Goal: Task Accomplishment & Management: Use online tool/utility

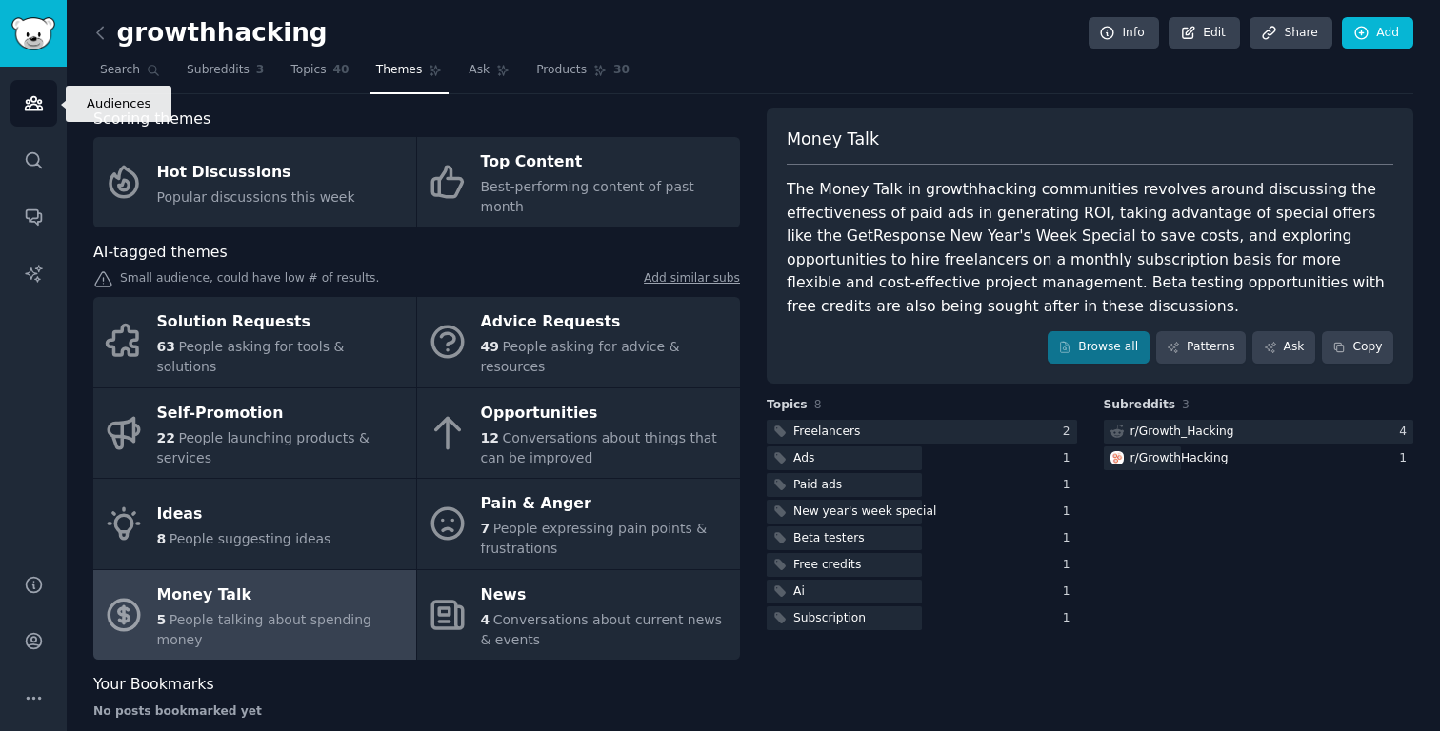
click at [42, 87] on link "Audiences" at bounding box center [33, 103] width 47 height 47
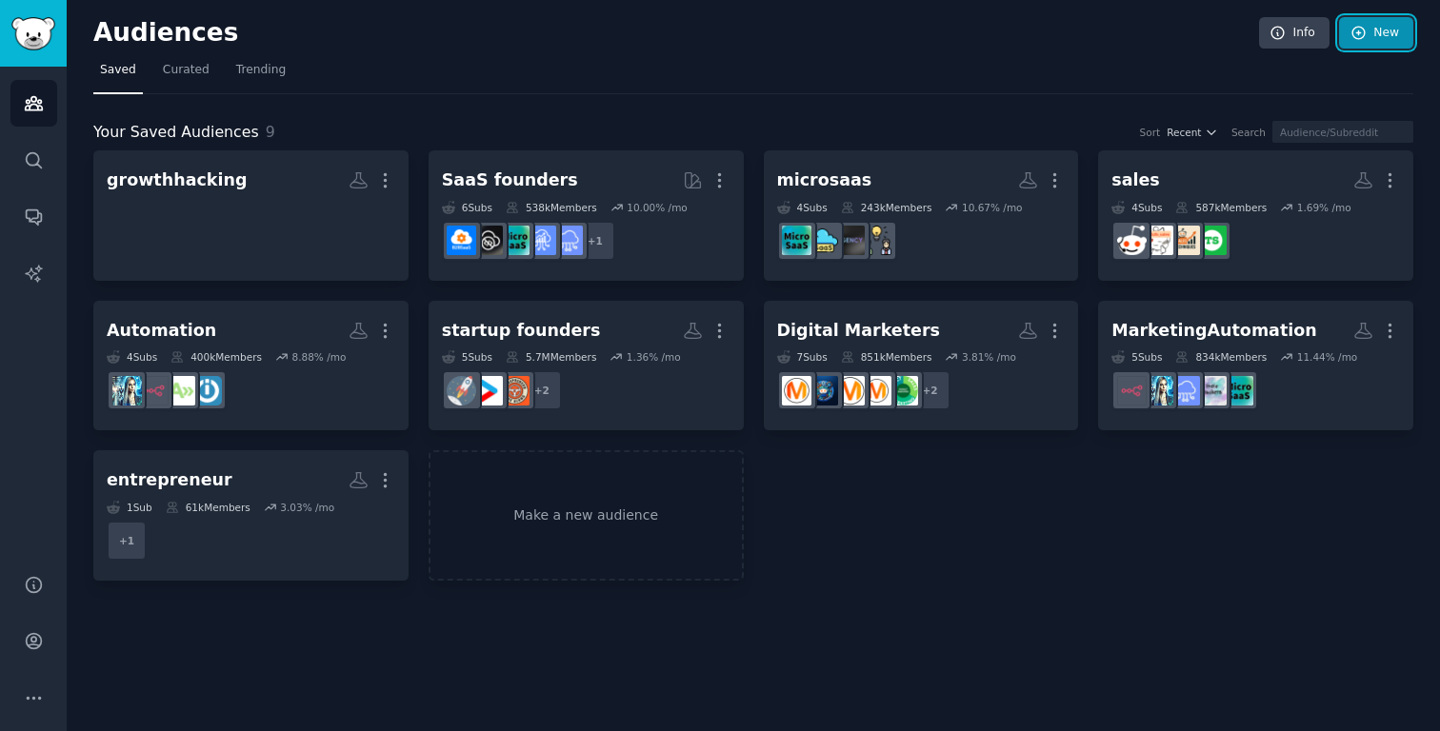
click at [1385, 33] on link "New" at bounding box center [1376, 33] width 74 height 32
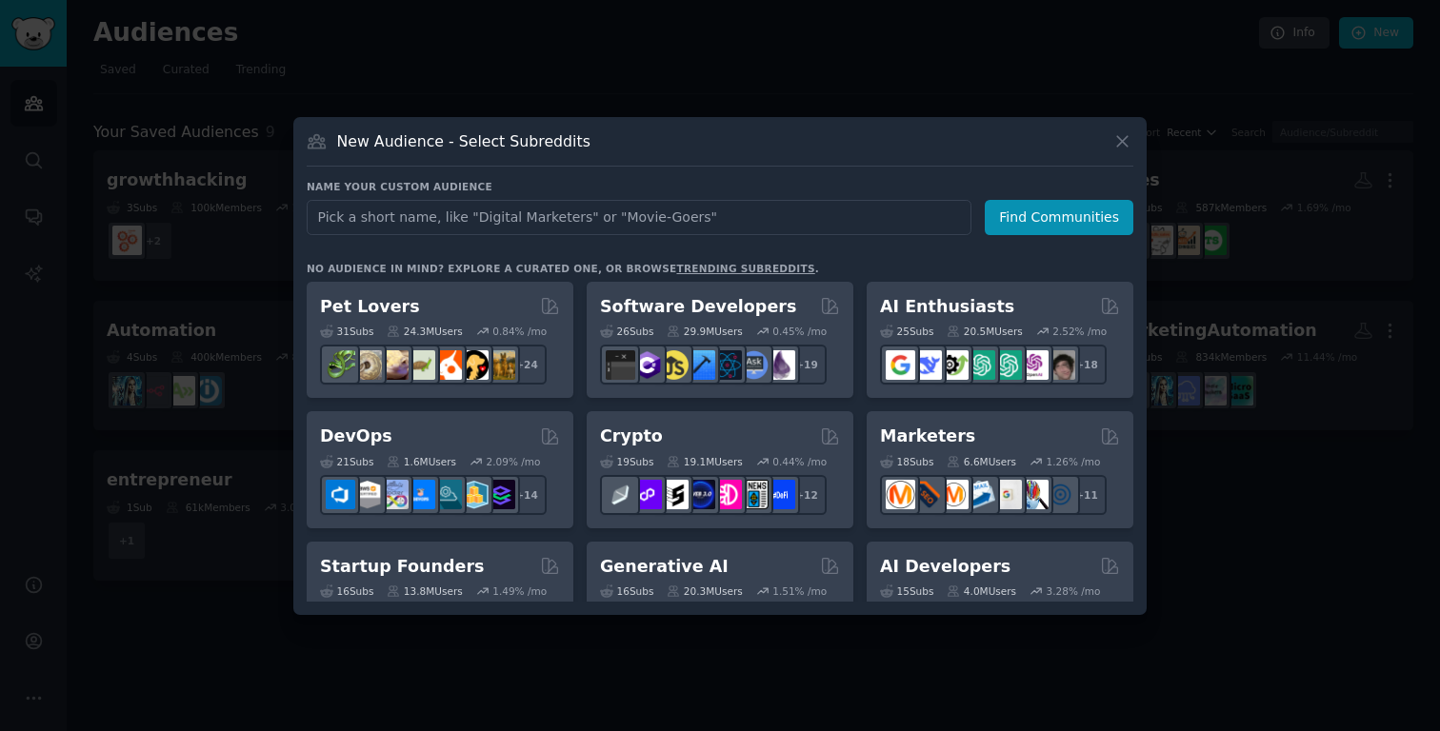
click at [543, 215] on input "text" at bounding box center [639, 217] width 665 height 35
type input "ffmpeg"
click at [1037, 222] on button "Find Communities" at bounding box center [1058, 217] width 149 height 35
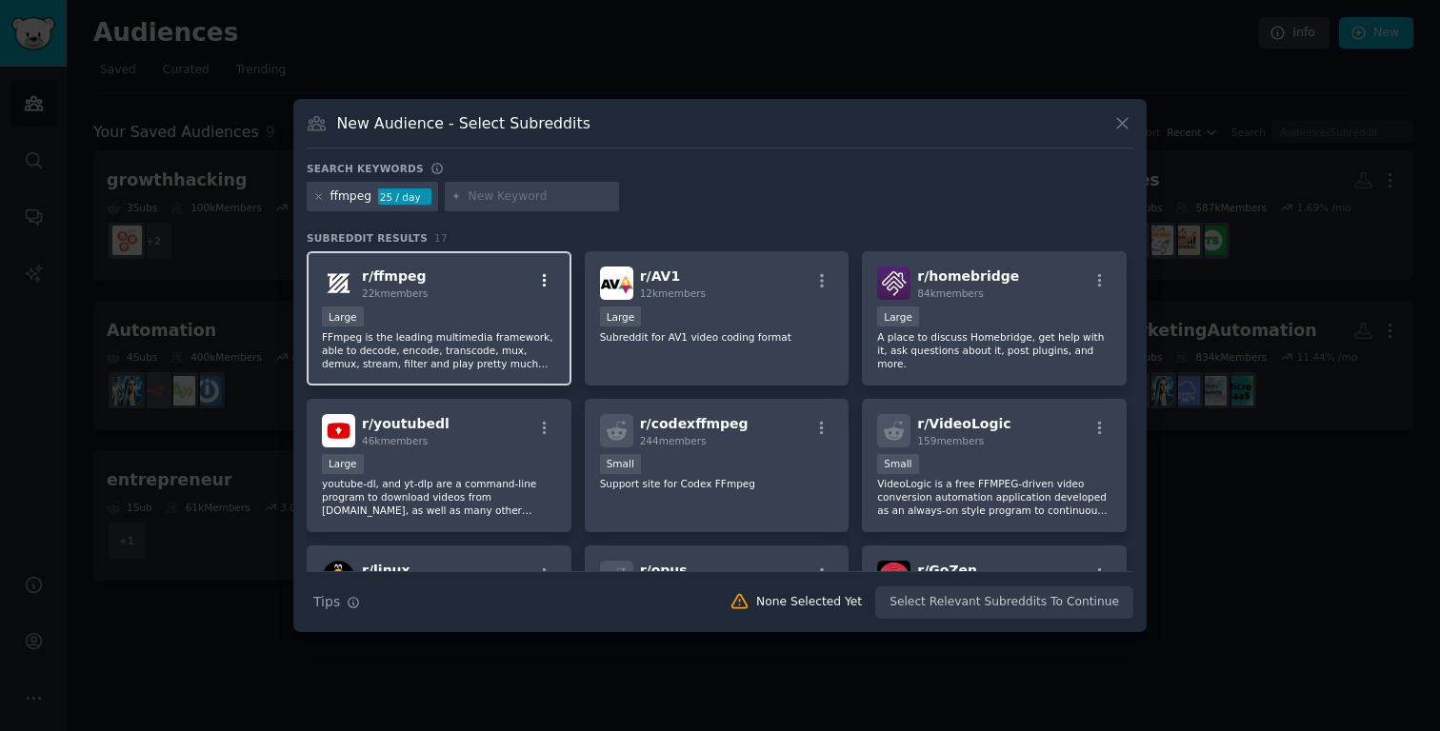
click at [542, 278] on icon "button" at bounding box center [544, 280] width 17 height 17
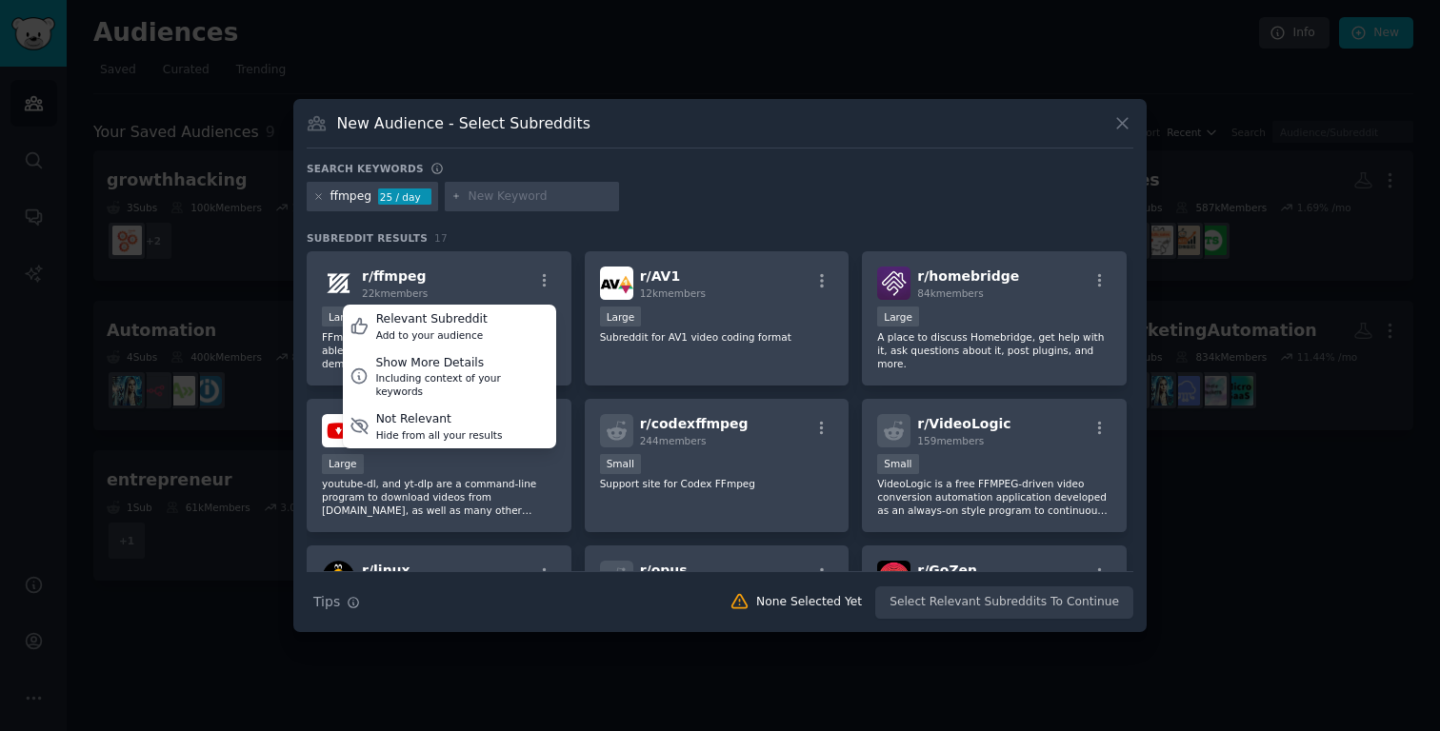
click at [693, 197] on div "ffmpeg 25 / day" at bounding box center [720, 200] width 826 height 37
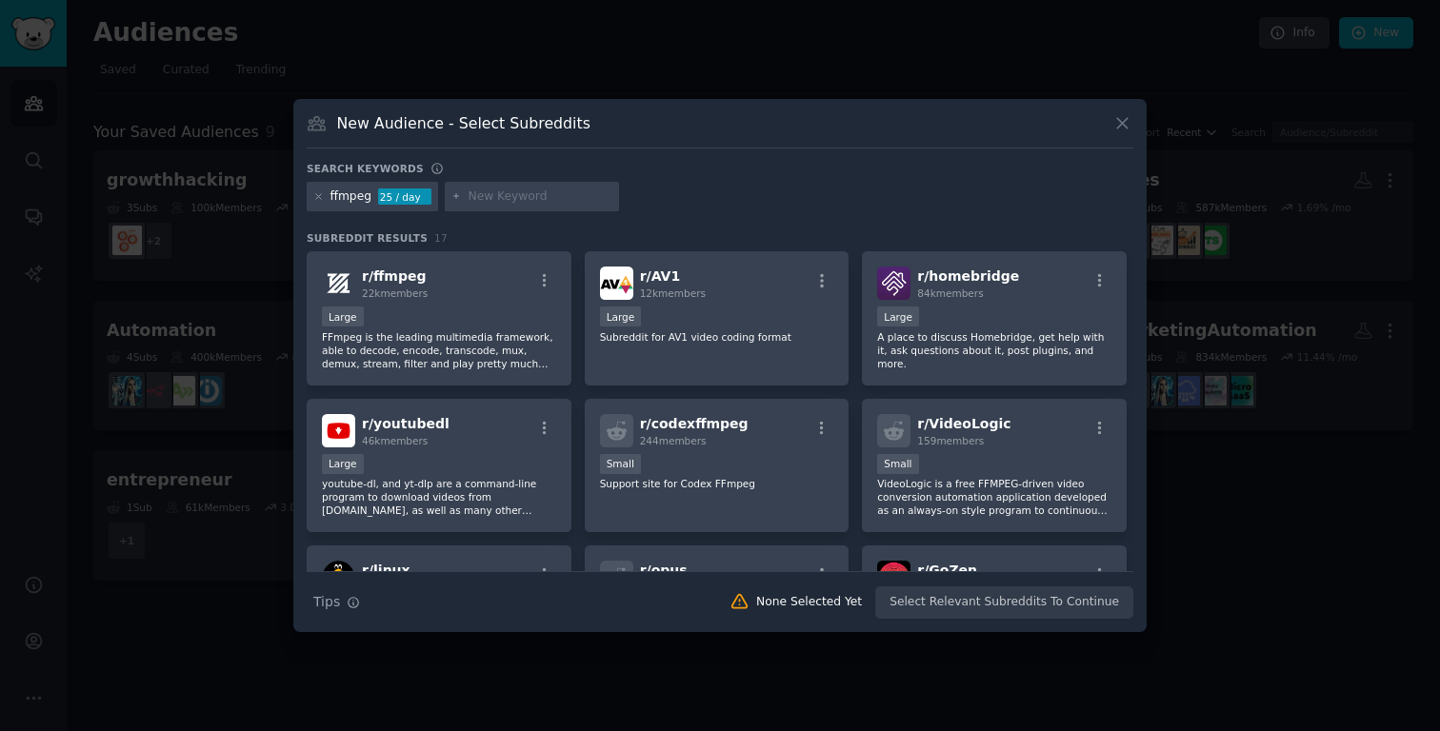
click at [428, 134] on div "New Audience - Select Subreddits" at bounding box center [720, 130] width 826 height 36
click at [428, 124] on h3 "New Audience - Select Subreddits" at bounding box center [463, 123] width 253 height 20
click at [411, 323] on div "Large" at bounding box center [439, 319] width 234 height 24
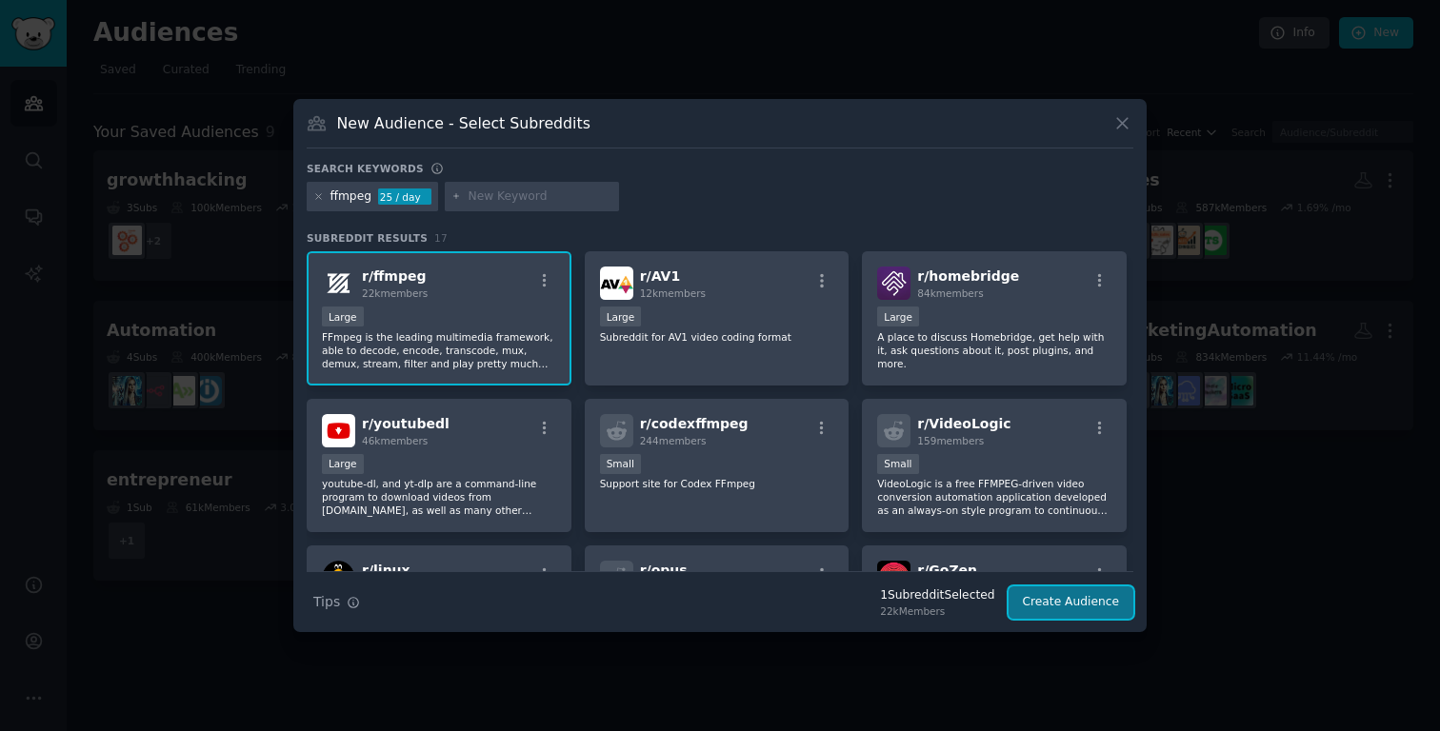
click at [1080, 602] on button "Create Audience" at bounding box center [1071, 602] width 126 height 32
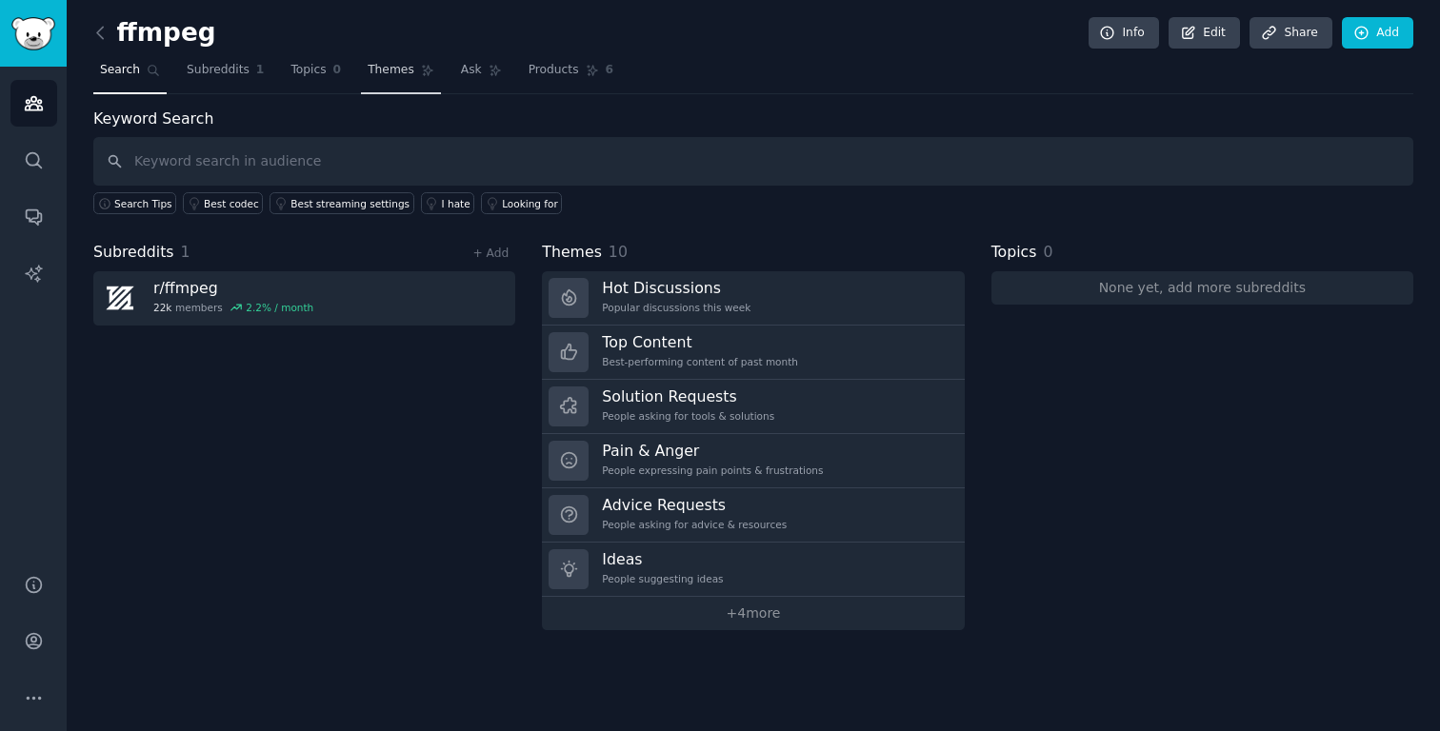
click at [387, 73] on span "Themes" at bounding box center [391, 70] width 47 height 17
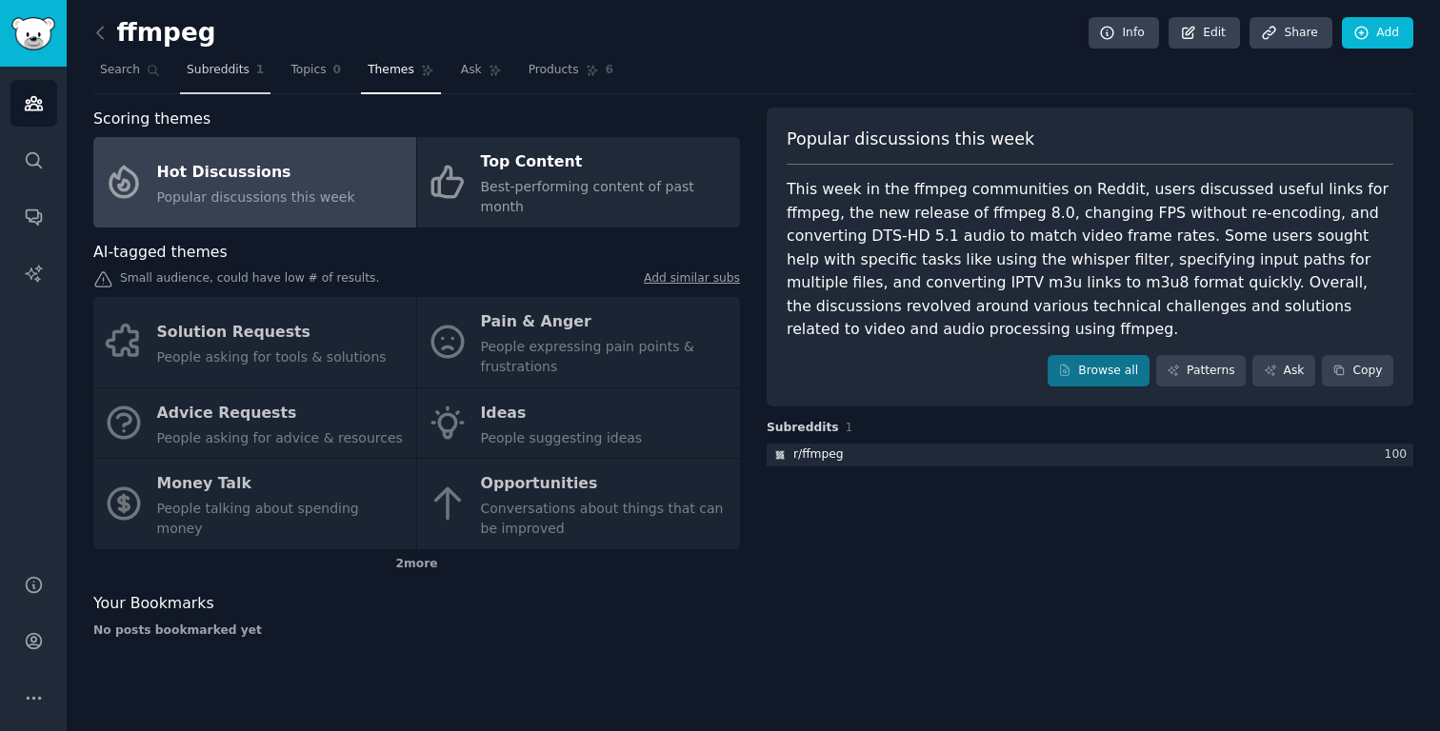
click at [213, 70] on span "Subreddits" at bounding box center [218, 70] width 63 height 17
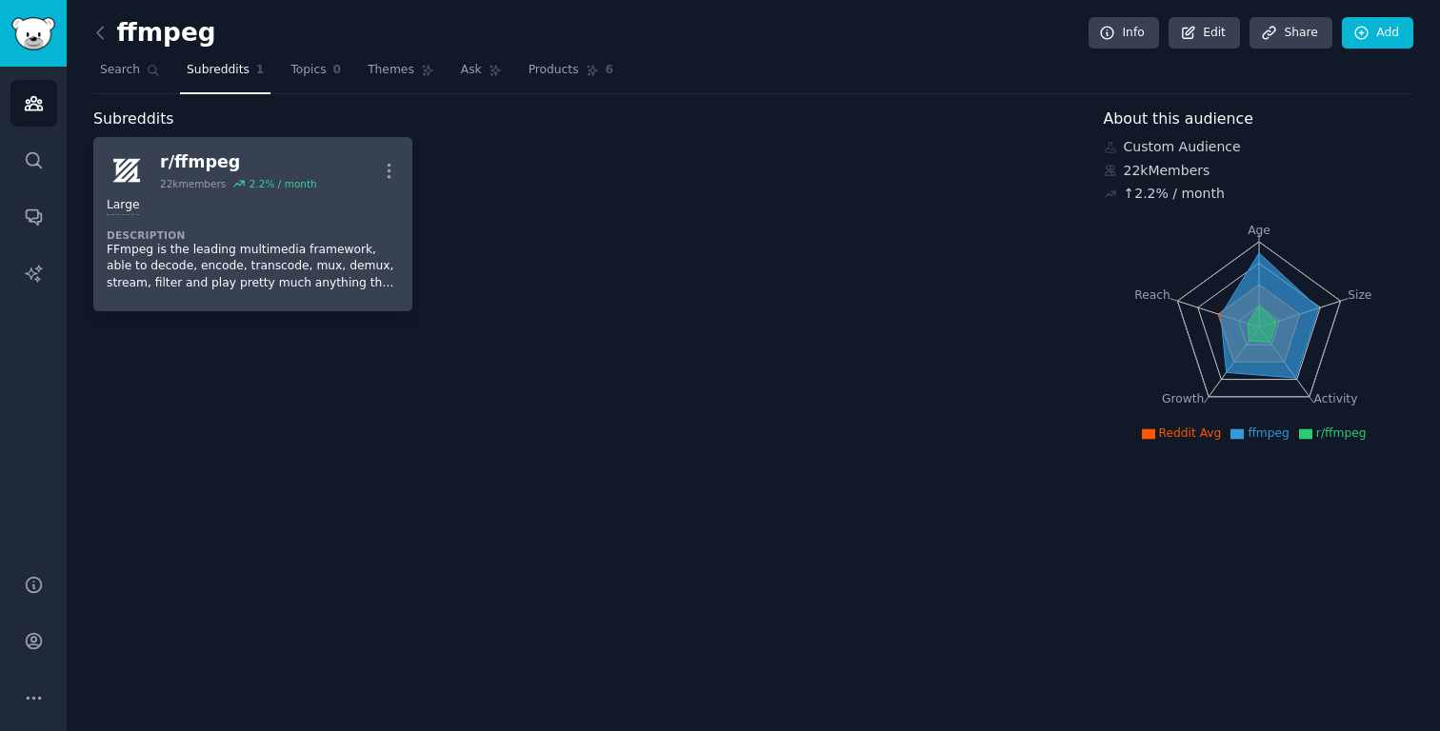
click at [220, 233] on dt "Description" at bounding box center [253, 234] width 292 height 13
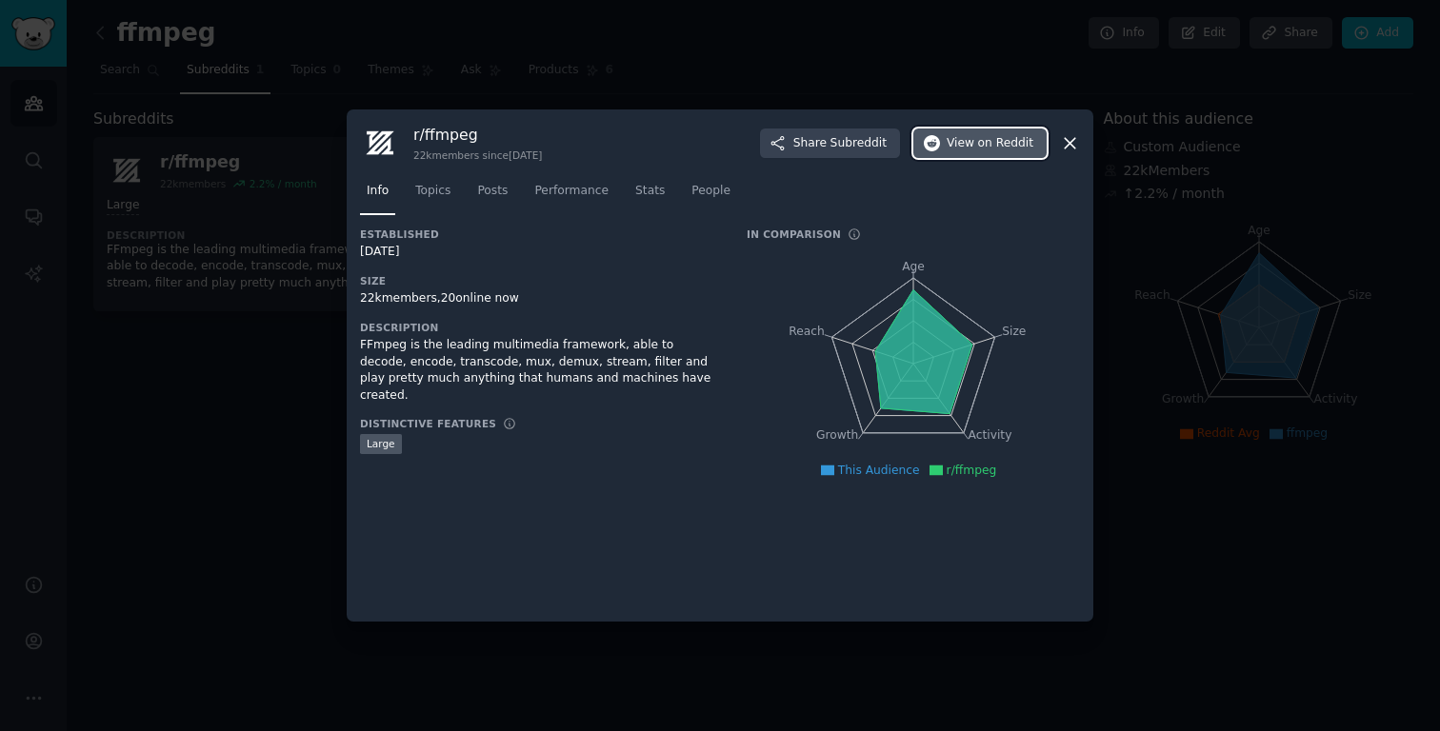
click at [974, 149] on span "View on Reddit" at bounding box center [989, 143] width 87 height 17
